Goal: Task Accomplishment & Management: Manage account settings

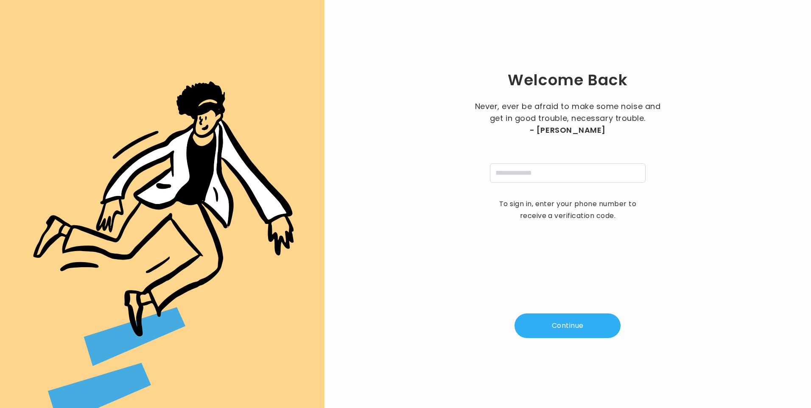
click at [534, 175] on input "tel" at bounding box center [568, 173] width 156 height 20
type input "**********"
click at [545, 326] on button "Continue" at bounding box center [567, 325] width 106 height 25
type input "*"
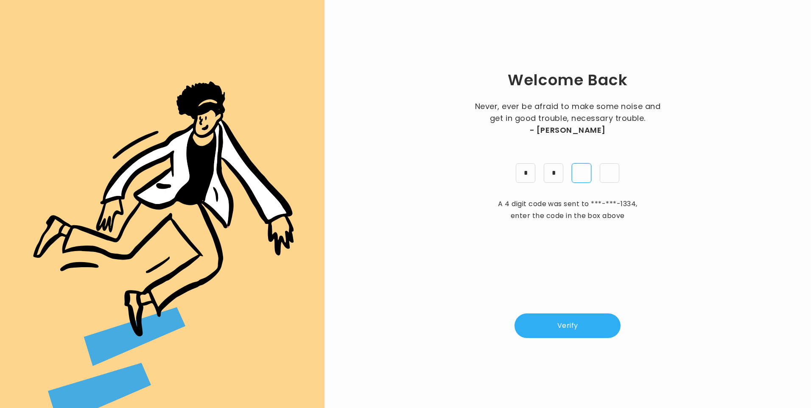
type input "*"
click at [563, 331] on button "Verify" at bounding box center [567, 325] width 106 height 25
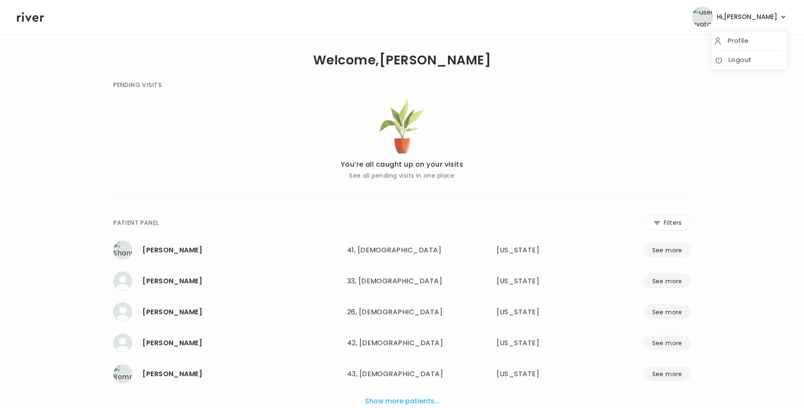
click at [764, 17] on span "Hi, [PERSON_NAME]" at bounding box center [747, 17] width 61 height 12
click at [751, 57] on link "Logout" at bounding box center [749, 60] width 69 height 12
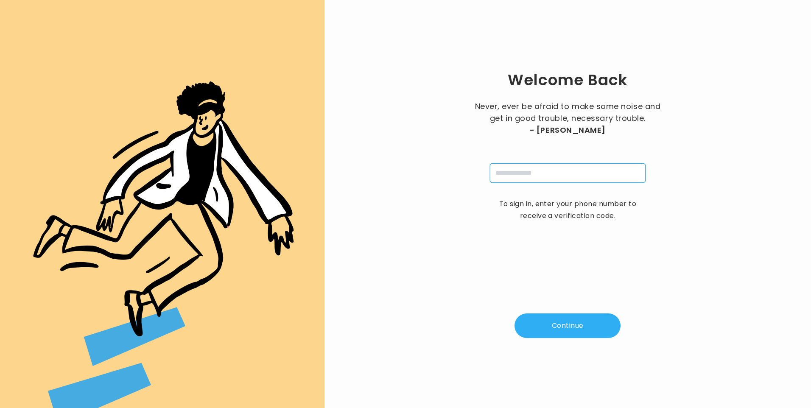
click at [542, 163] on input "tel" at bounding box center [568, 173] width 156 height 20
type input "**********"
click at [564, 329] on button "Continue" at bounding box center [567, 325] width 106 height 25
type input "*"
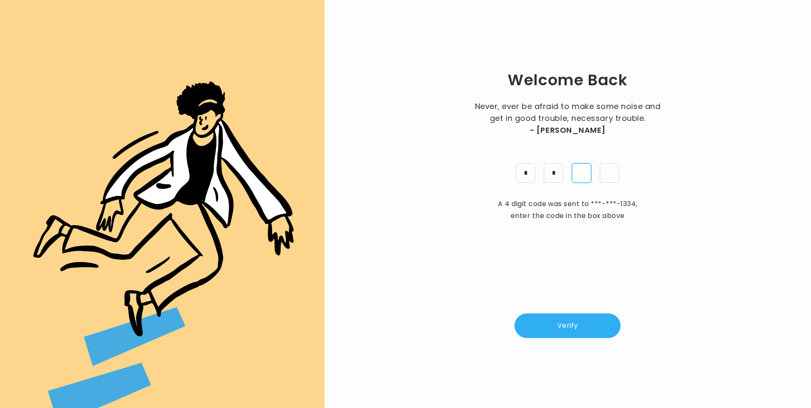
type input "*"
click at [596, 316] on button "Verify" at bounding box center [567, 325] width 106 height 25
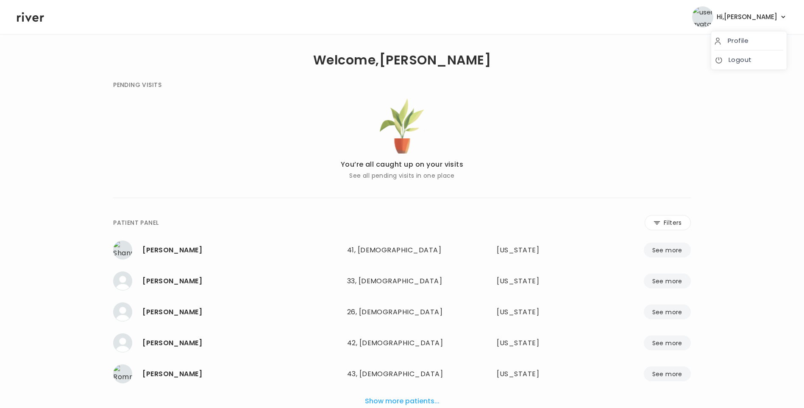
click at [766, 21] on span "Hi, Lisa" at bounding box center [747, 17] width 61 height 12
click at [754, 59] on link "Logout" at bounding box center [749, 60] width 69 height 12
